Goal: Information Seeking & Learning: Learn about a topic

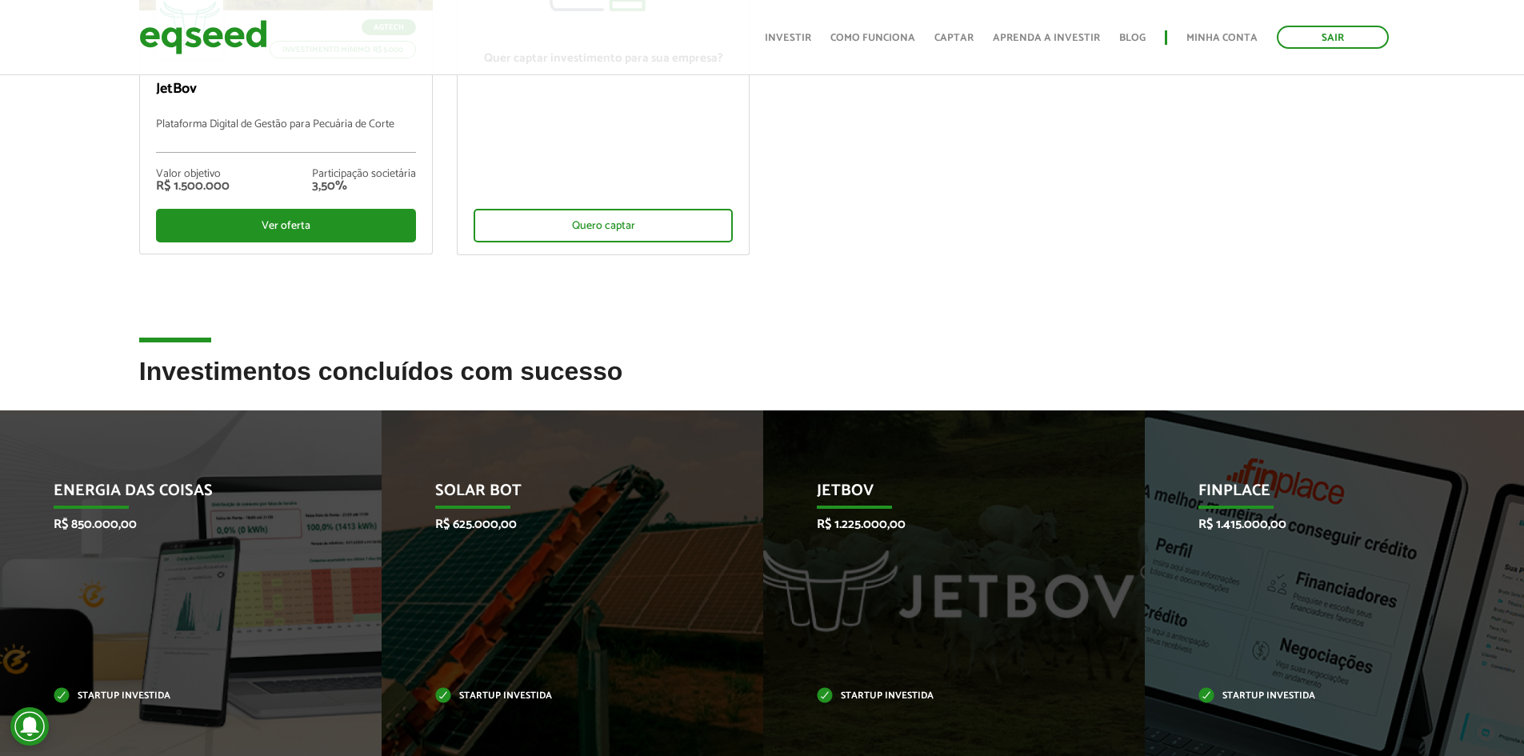
scroll to position [360, 0]
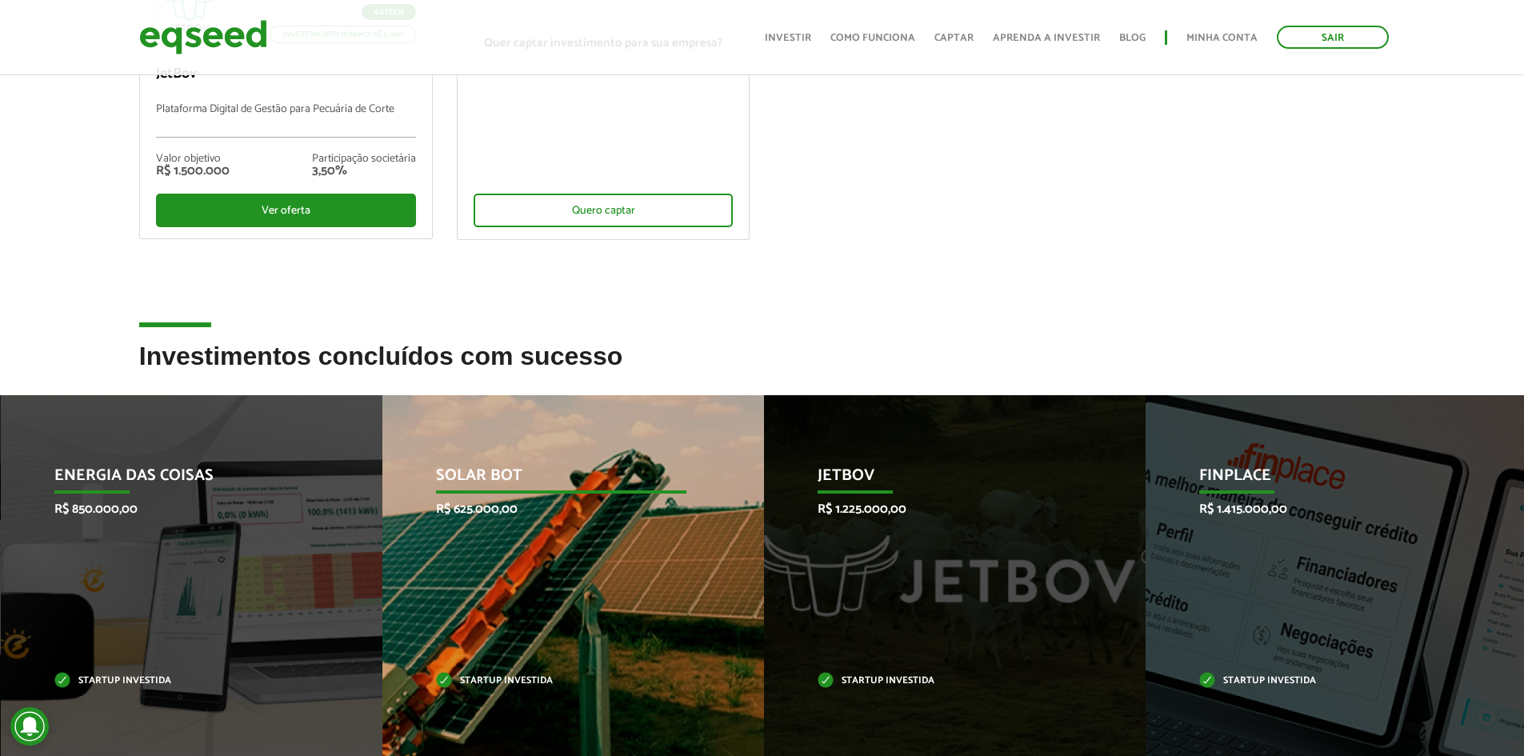
click at [496, 677] on p "Startup investida" at bounding box center [561, 681] width 250 height 9
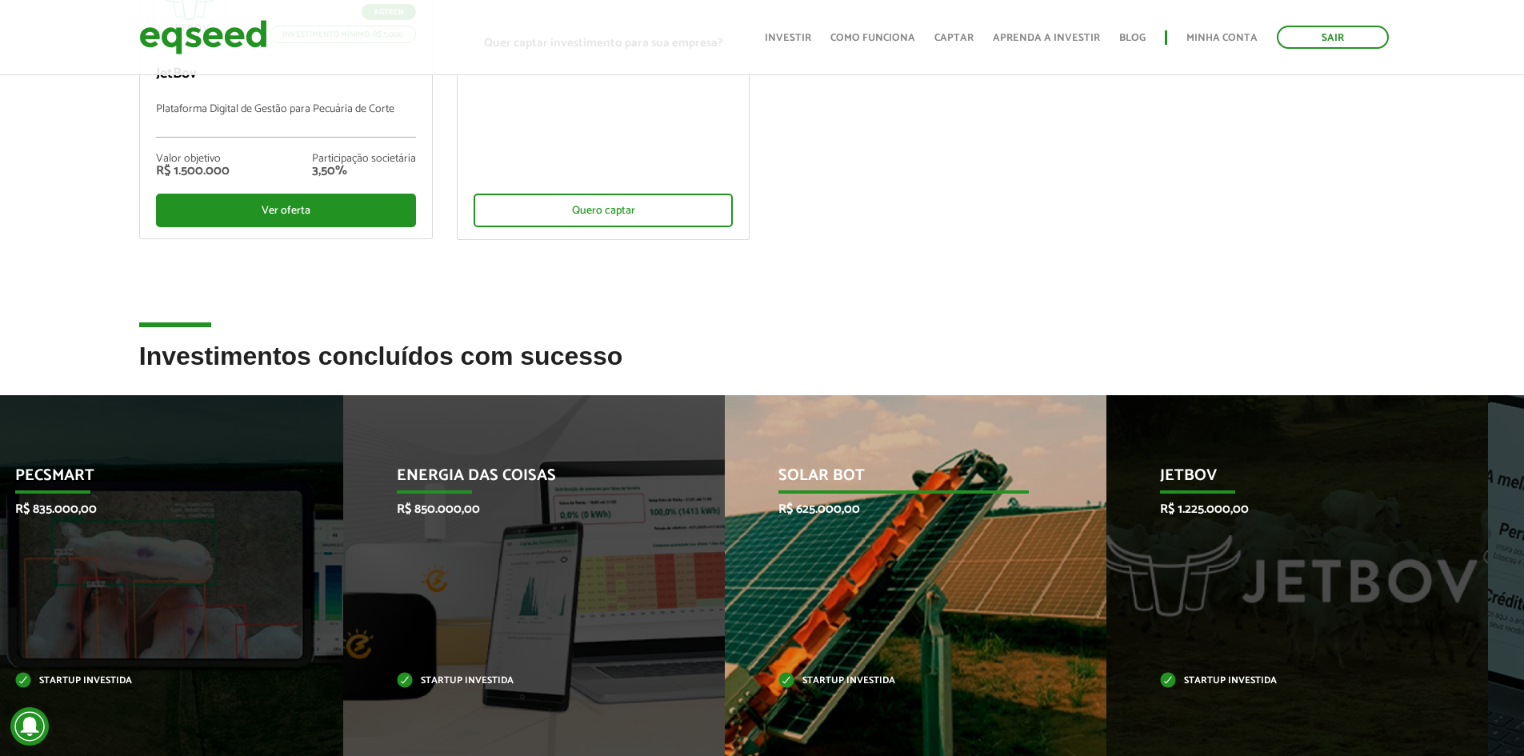
drag, startPoint x: 522, startPoint y: 662, endPoint x: 1153, endPoint y: 673, distance: 630.6
click at [1082, 682] on div "Solar Bot R$ 625.000,00 Startup investida" at bounding box center [904, 576] width 358 height 362
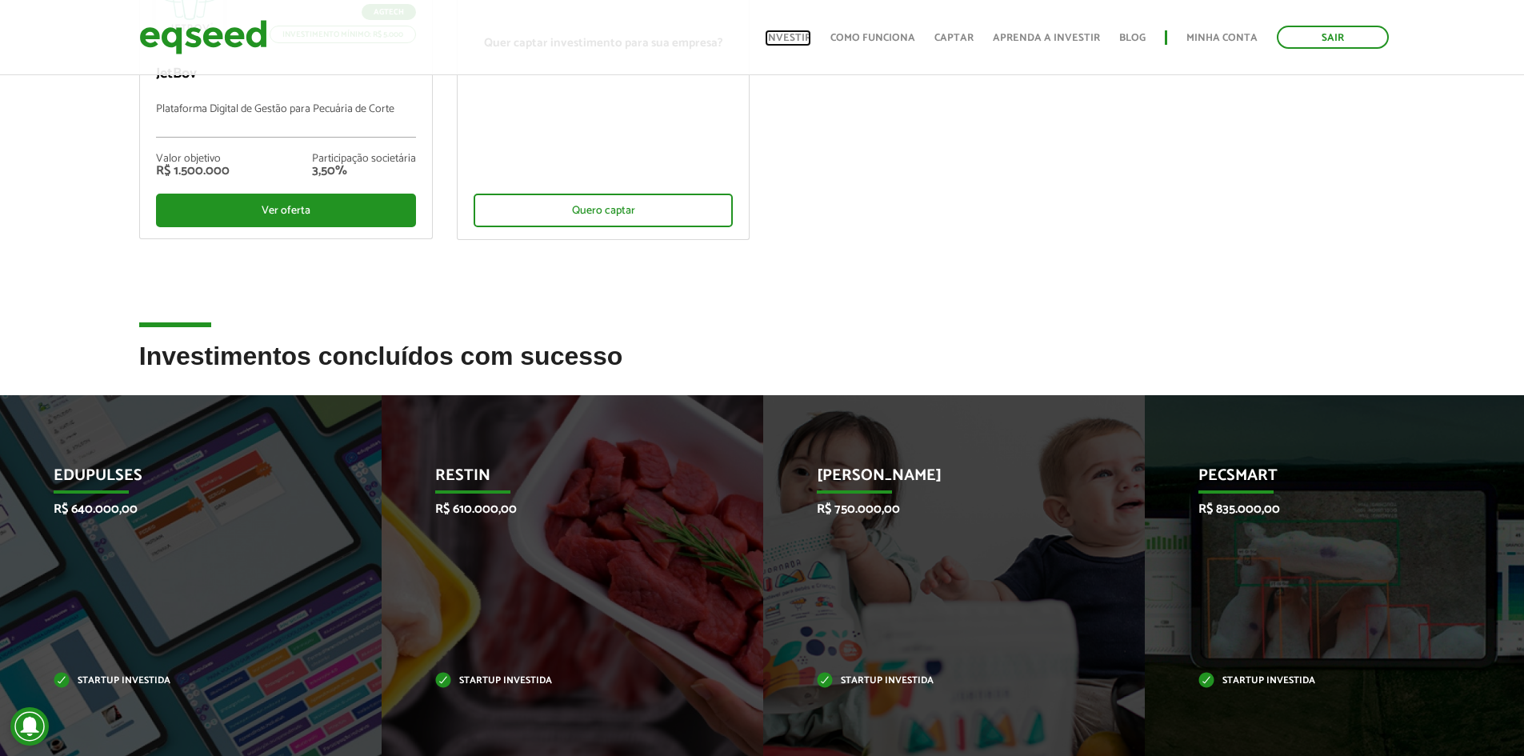
click at [802, 34] on link "Investir" at bounding box center [788, 38] width 46 height 10
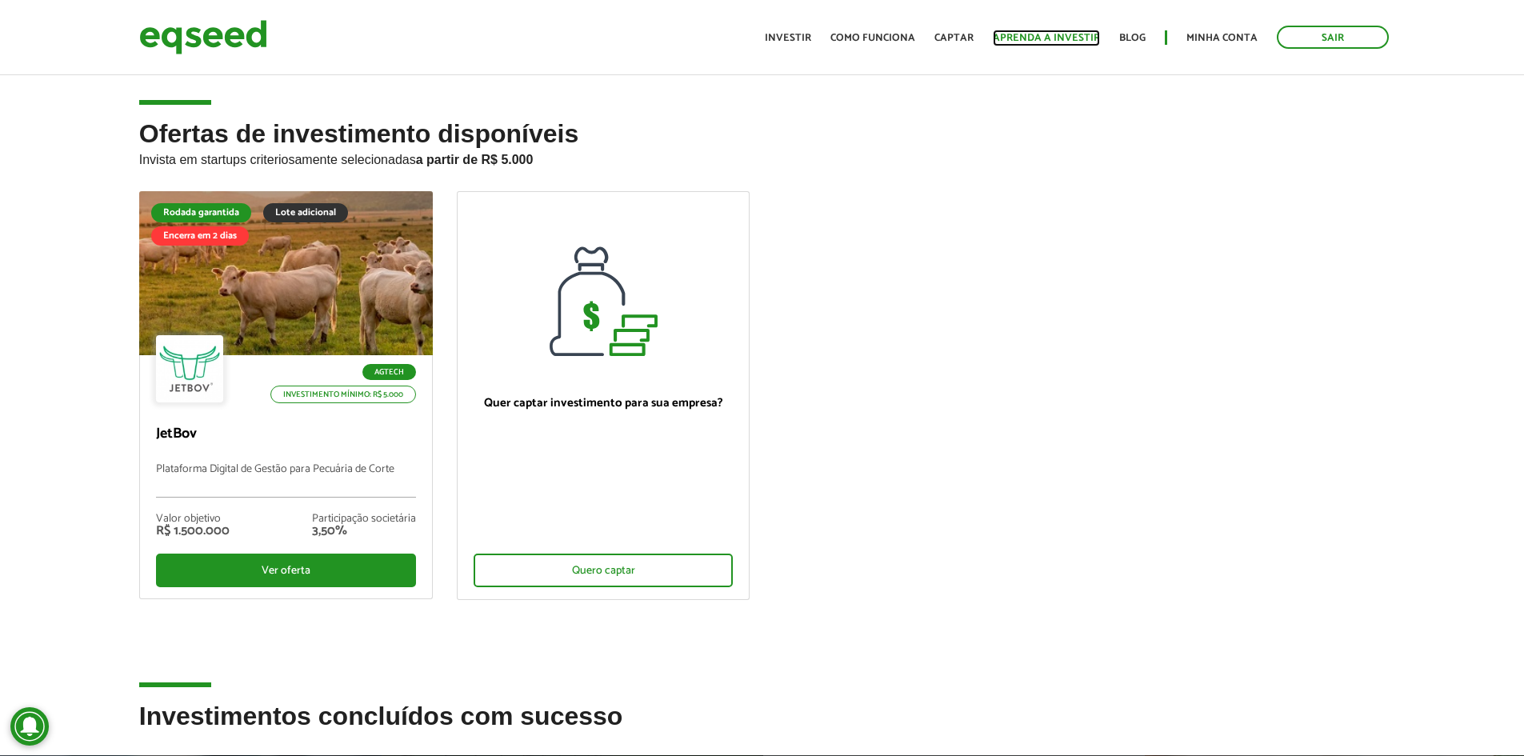
click at [1024, 42] on link "Aprenda a investir" at bounding box center [1046, 38] width 107 height 10
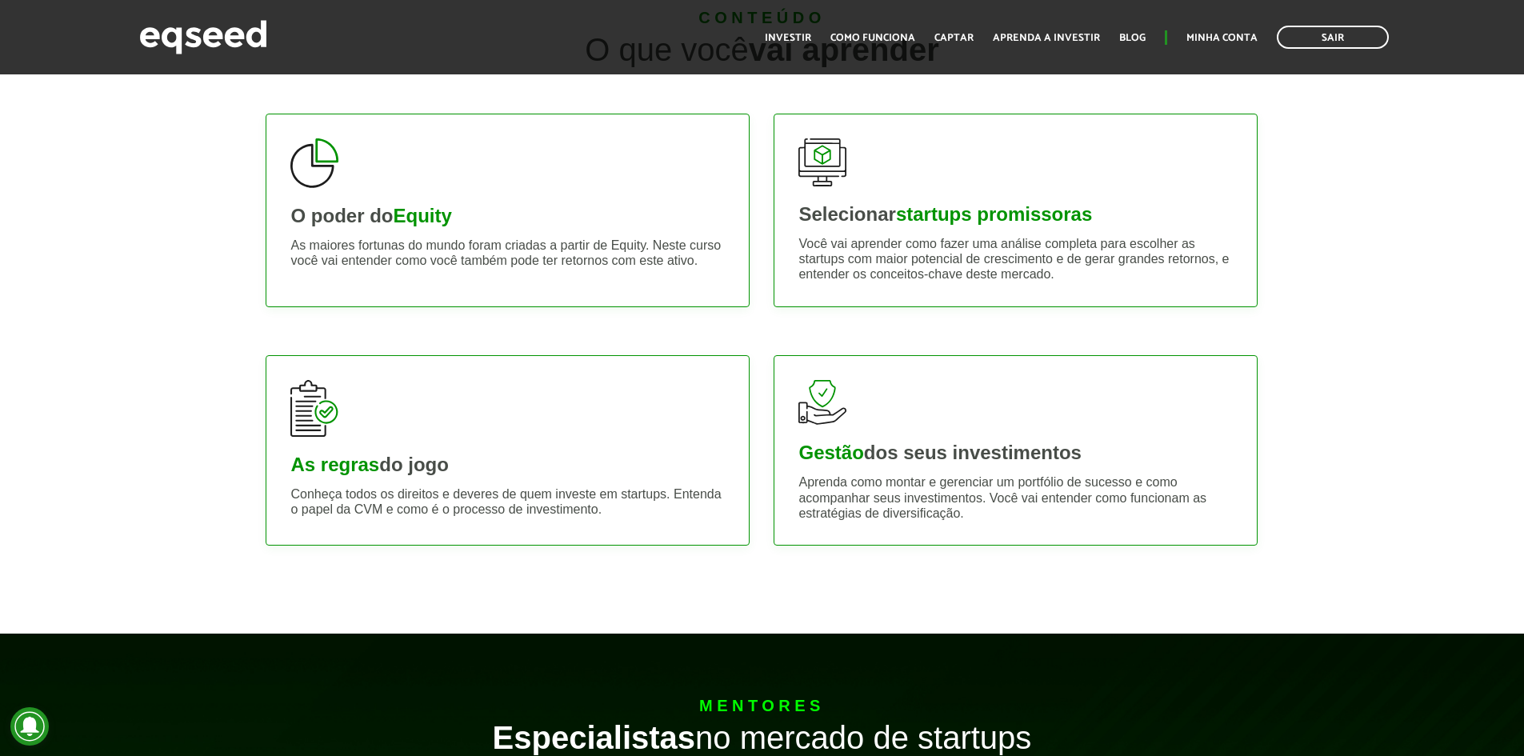
scroll to position [660, 0]
click at [946, 234] on div "Selecionar startups promissoras Você vai aprender como fazer uma análise comple…" at bounding box center [1016, 210] width 484 height 194
click at [947, 214] on strong "startups promissoras" at bounding box center [994, 213] width 196 height 22
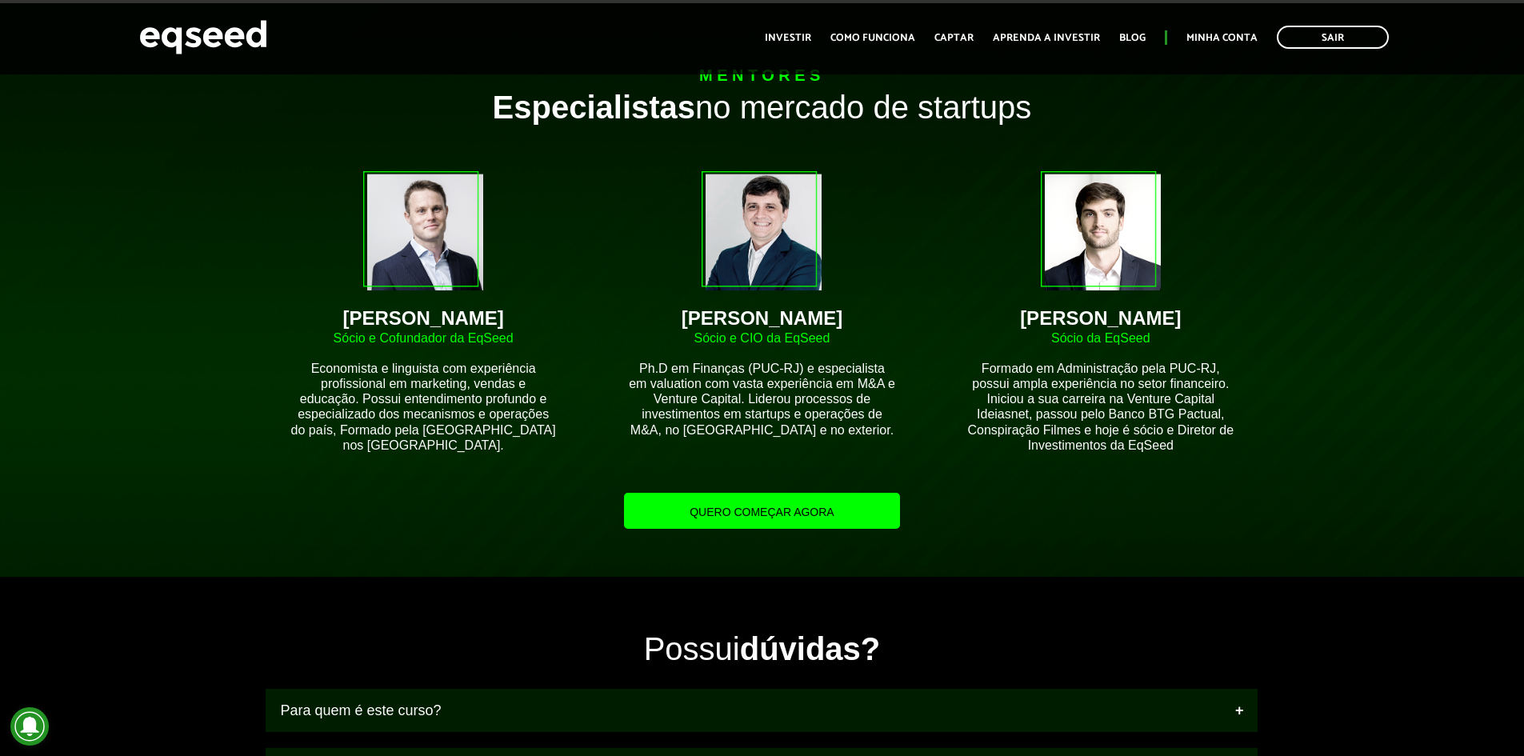
scroll to position [1300, 0]
